Goal: Information Seeking & Learning: Learn about a topic

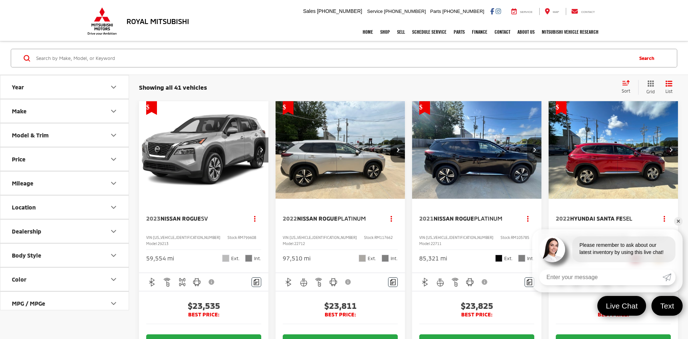
click at [326, 54] on input "Search by Make, Model, or Keyword" at bounding box center [333, 57] width 597 height 17
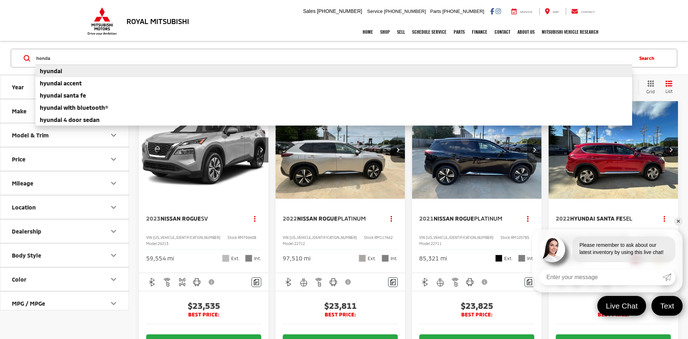
click at [307, 70] on li "hyundai" at bounding box center [333, 71] width 597 height 13
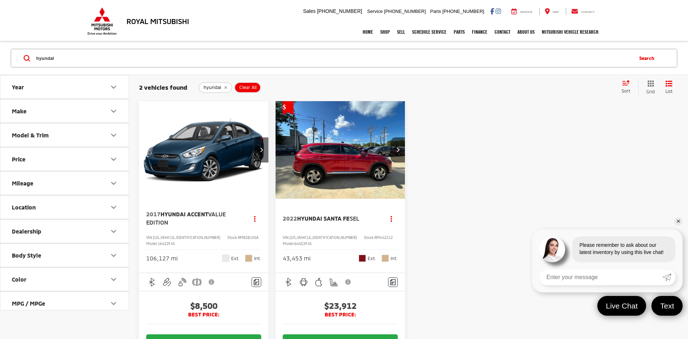
click at [336, 59] on input "hyundai" at bounding box center [333, 57] width 597 height 17
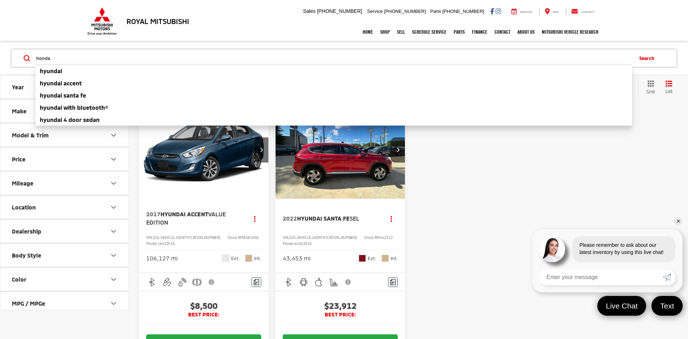
type input "honda"
